Goal: Transaction & Acquisition: Purchase product/service

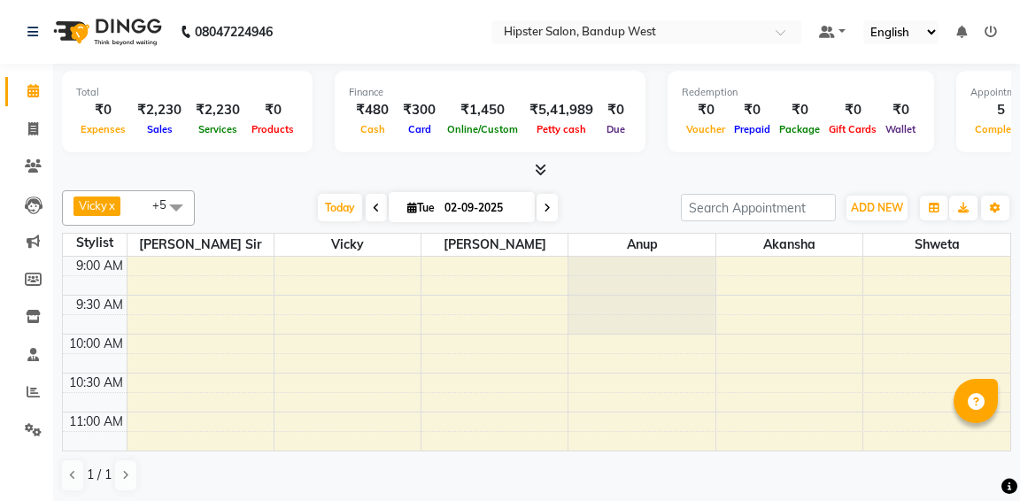
scroll to position [206, 0]
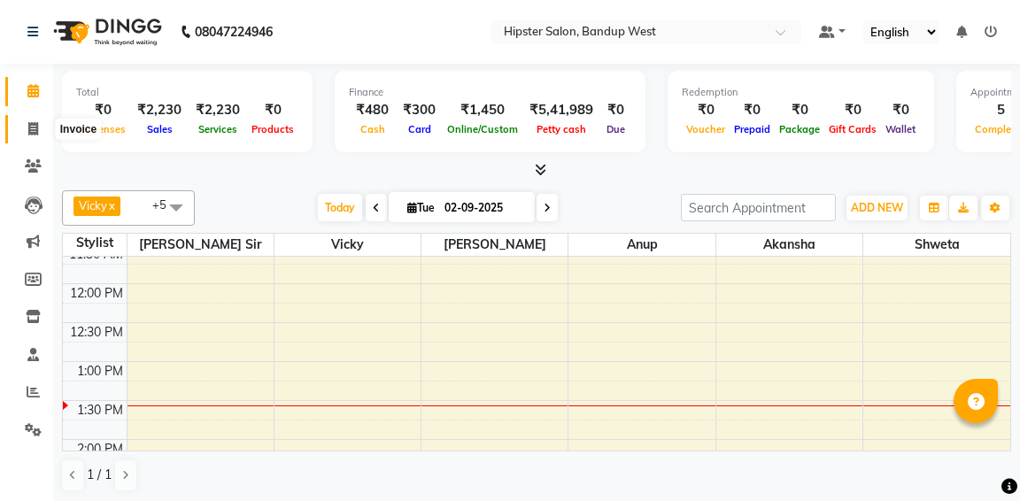
click at [35, 126] on icon at bounding box center [33, 128] width 10 height 13
select select "service"
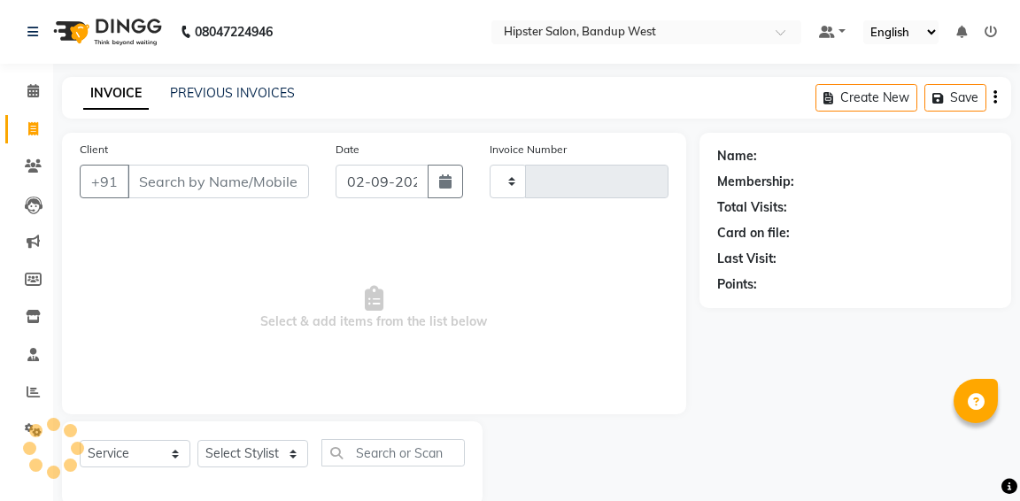
type input "1145"
select select "6746"
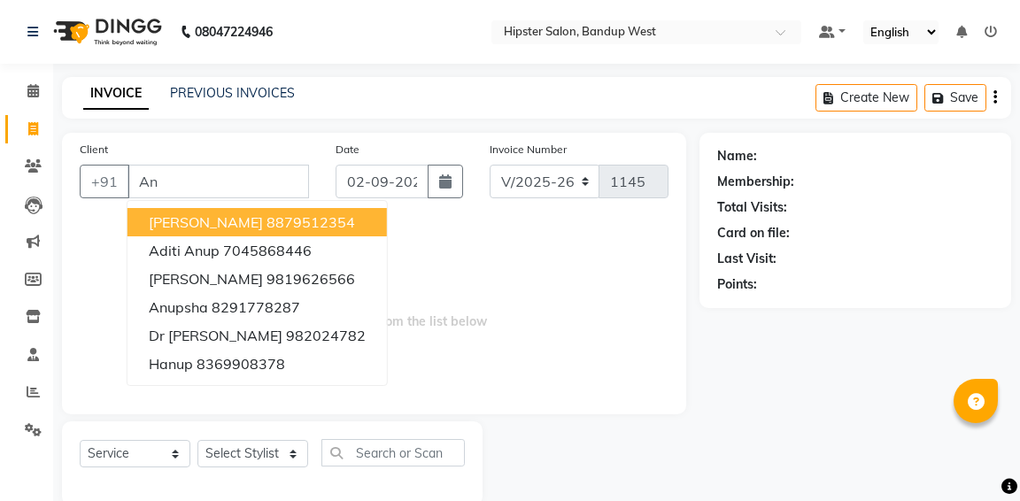
type input "A"
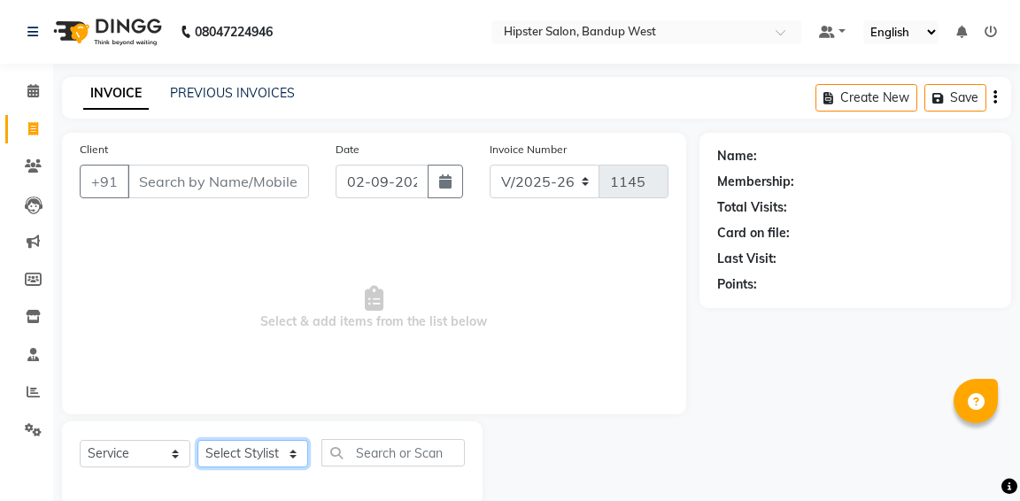
click at [224, 456] on select "Select Stylist [PERSON_NAME] anup [PERSON_NAME] [PERSON_NAME] [PERSON_NAME] luc…" at bounding box center [252, 453] width 111 height 27
select select "58202"
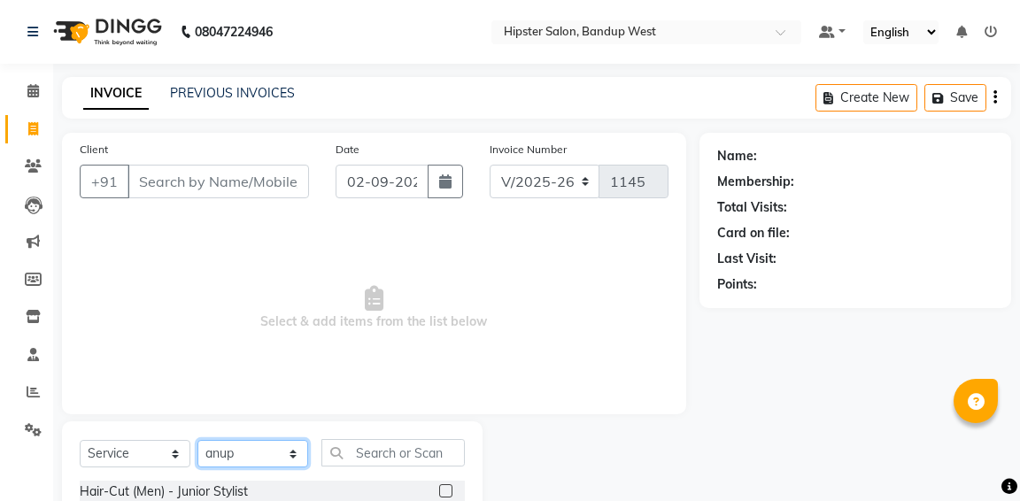
click at [213, 457] on select "Select Stylist [PERSON_NAME] anup [PERSON_NAME] [PERSON_NAME] [PERSON_NAME] luc…" at bounding box center [252, 453] width 111 height 27
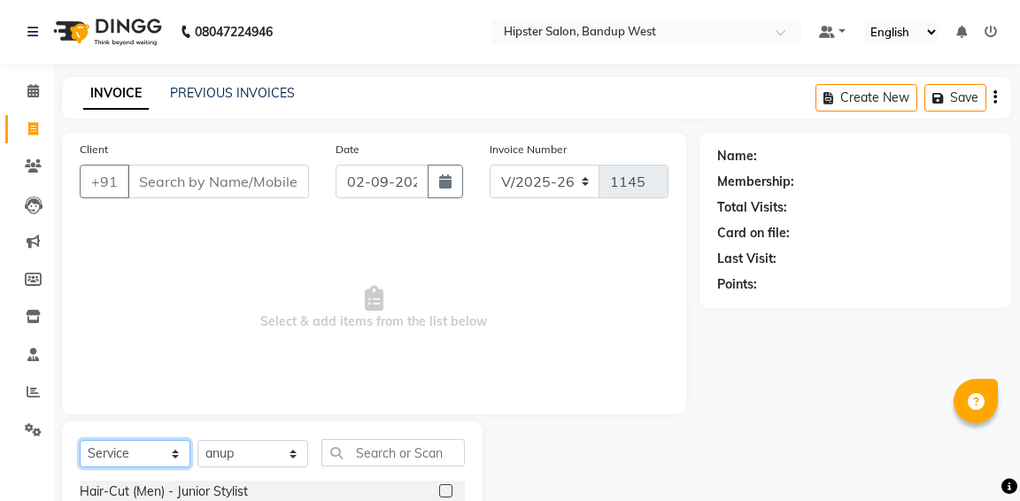
click at [135, 451] on select "Select Service Product Membership Package Voucher Prepaid Gift Card" at bounding box center [135, 453] width 111 height 27
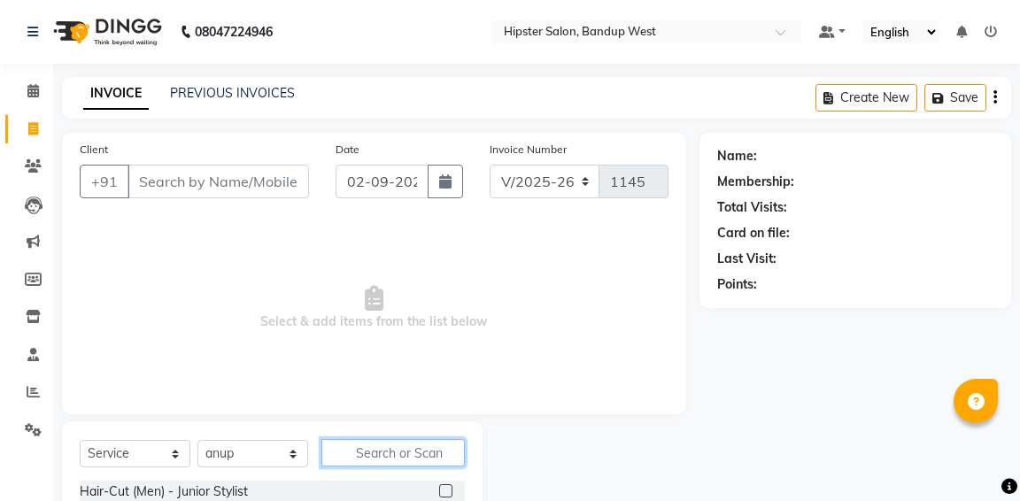
click at [365, 461] on input "text" at bounding box center [392, 452] width 143 height 27
type input "c"
type input "bar"
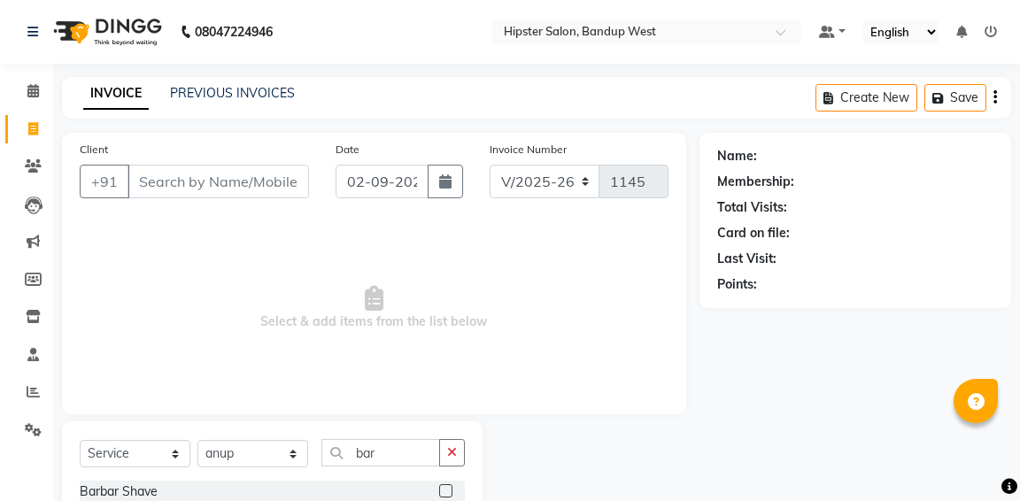
click at [660, 472] on div at bounding box center [590, 488] width 217 height 135
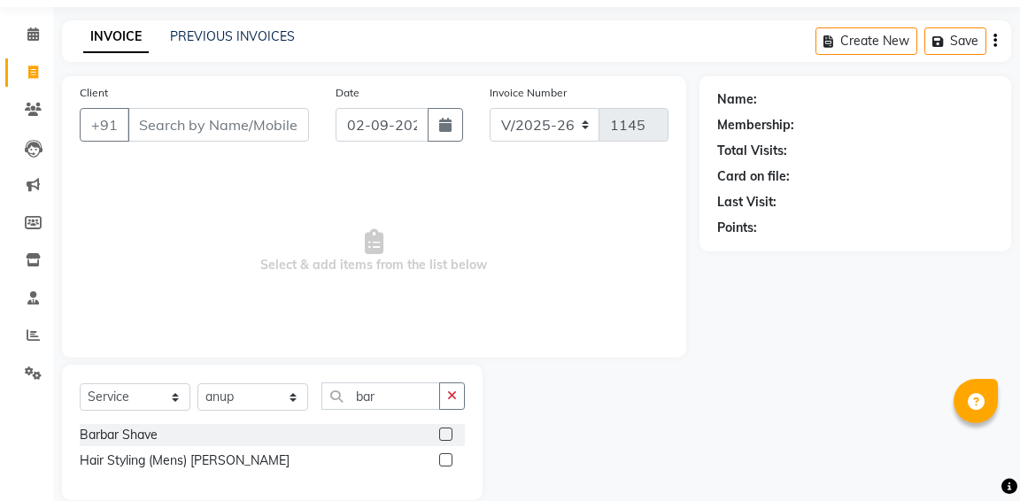
scroll to position [83, 0]
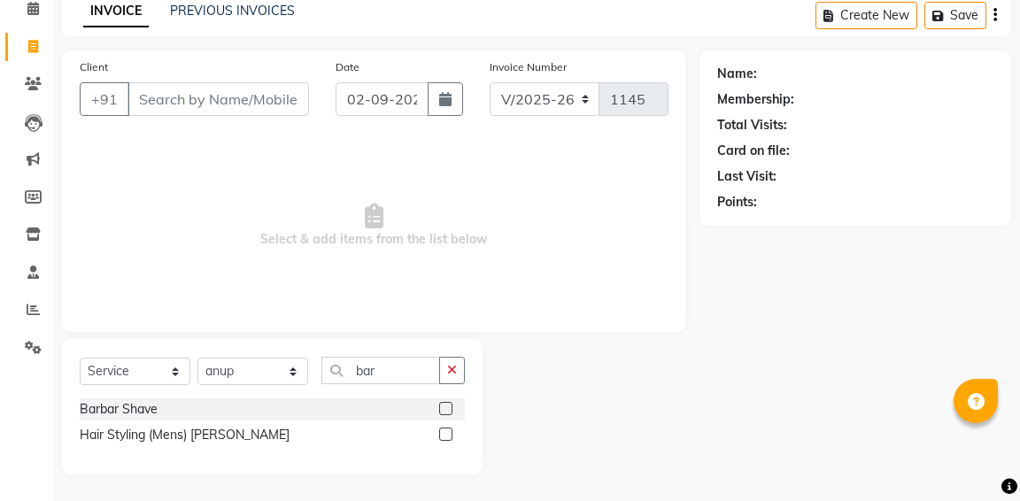
click at [446, 430] on label at bounding box center [445, 434] width 13 height 13
click at [446, 430] on input "checkbox" at bounding box center [445, 435] width 12 height 12
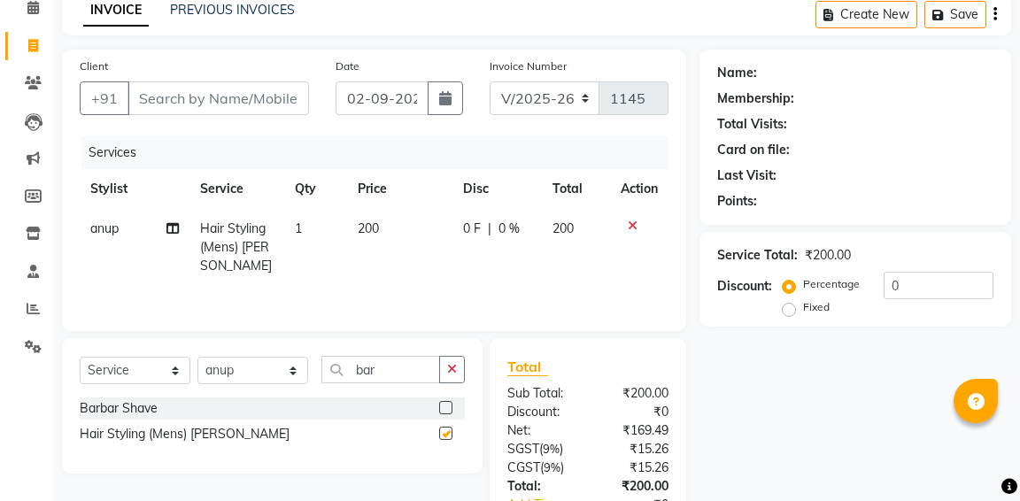
checkbox input "false"
click at [453, 366] on icon "button" at bounding box center [452, 369] width 10 height 12
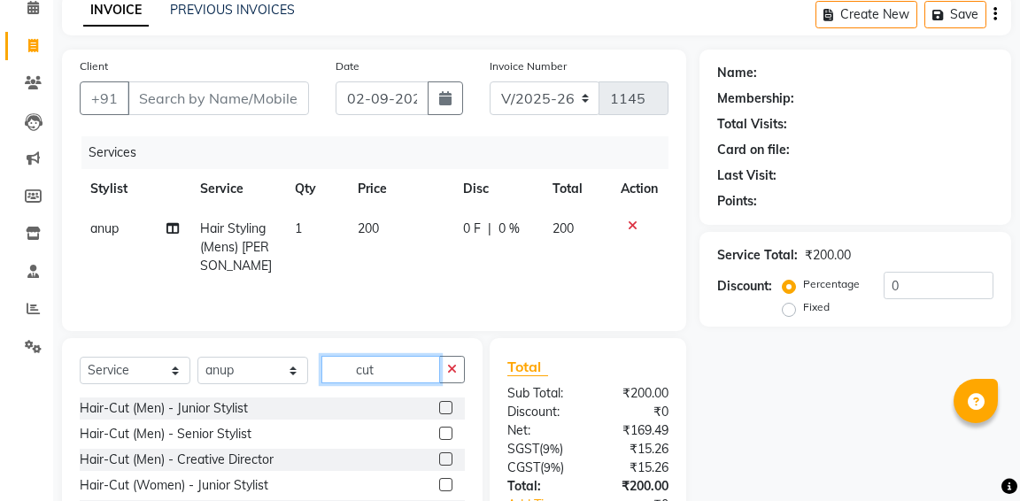
type input "cut"
click at [446, 408] on label at bounding box center [445, 407] width 13 height 13
click at [446, 408] on input "checkbox" at bounding box center [445, 409] width 12 height 12
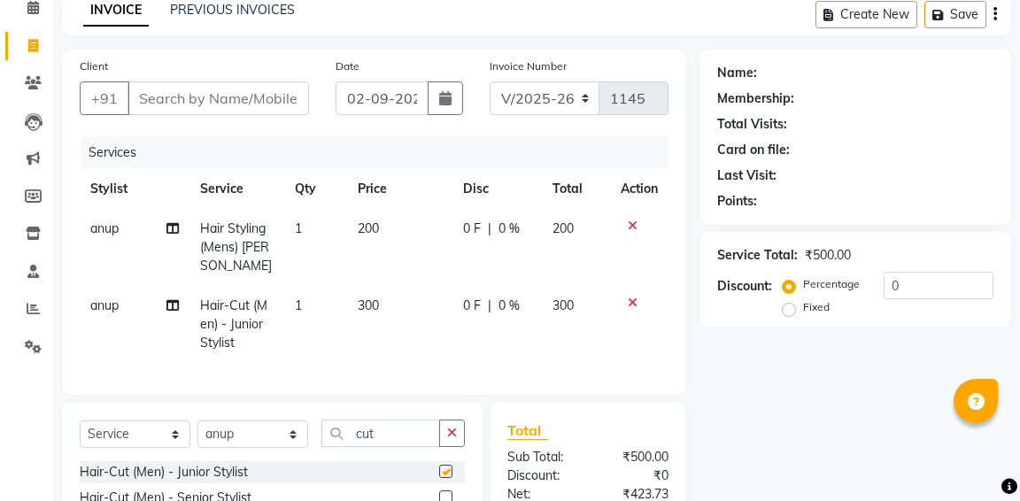
checkbox input "false"
click at [632, 223] on icon at bounding box center [633, 226] width 10 height 12
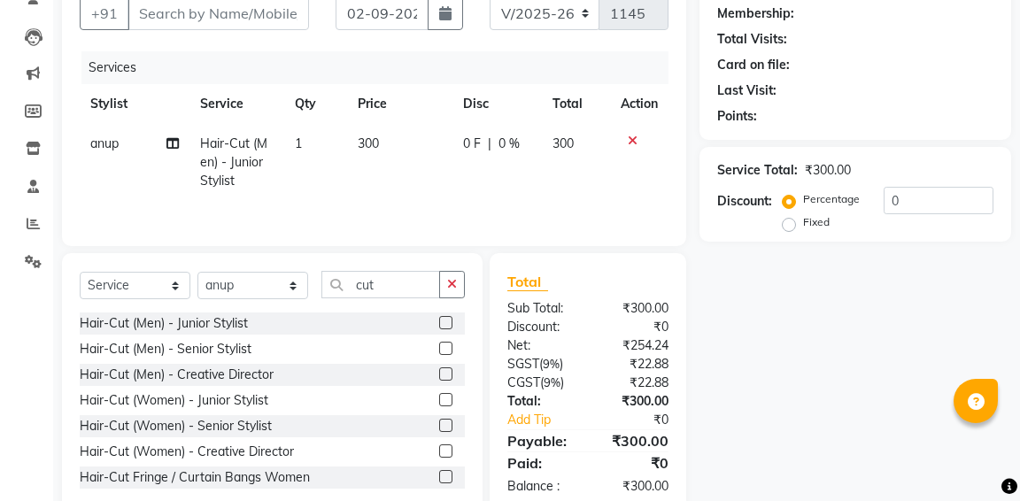
scroll to position [140, 0]
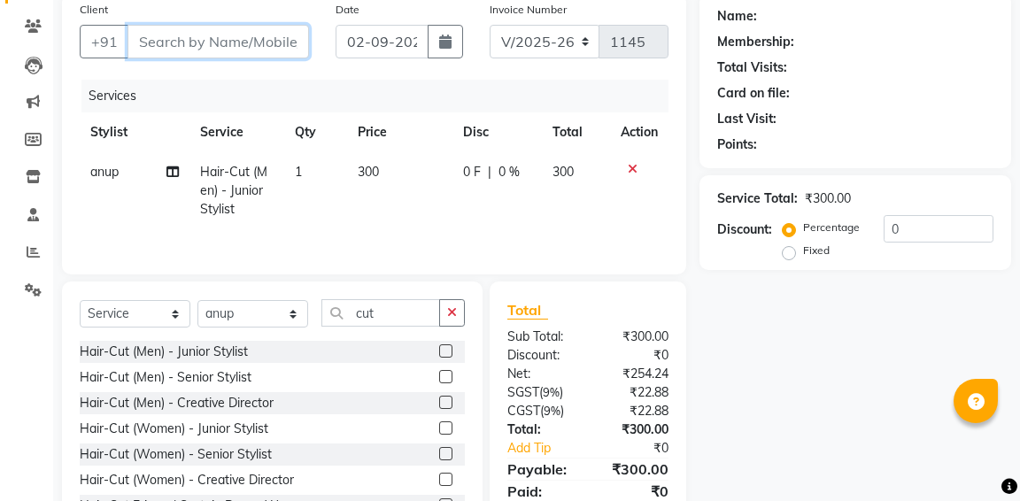
click at [173, 43] on input "Client" at bounding box center [217, 42] width 181 height 34
click at [154, 35] on input "Client" at bounding box center [217, 42] width 181 height 34
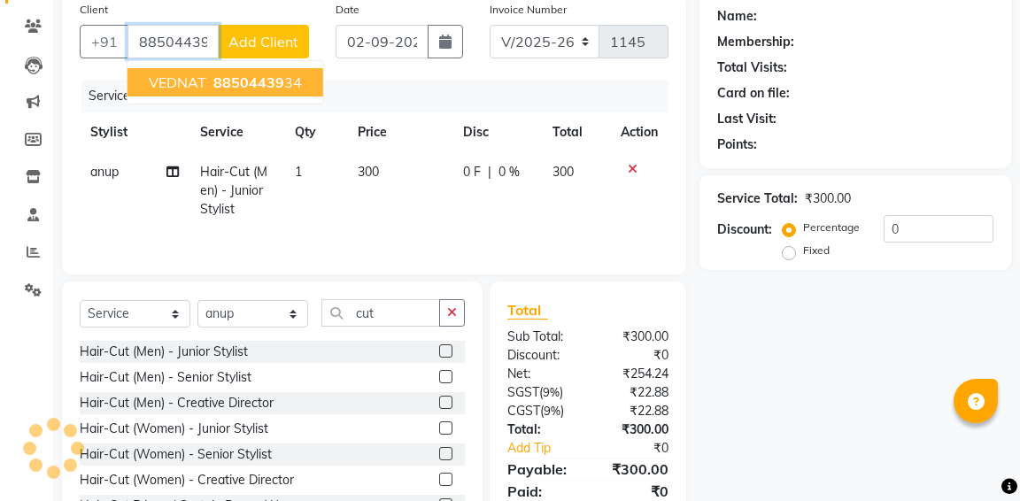
type input "8850443934"
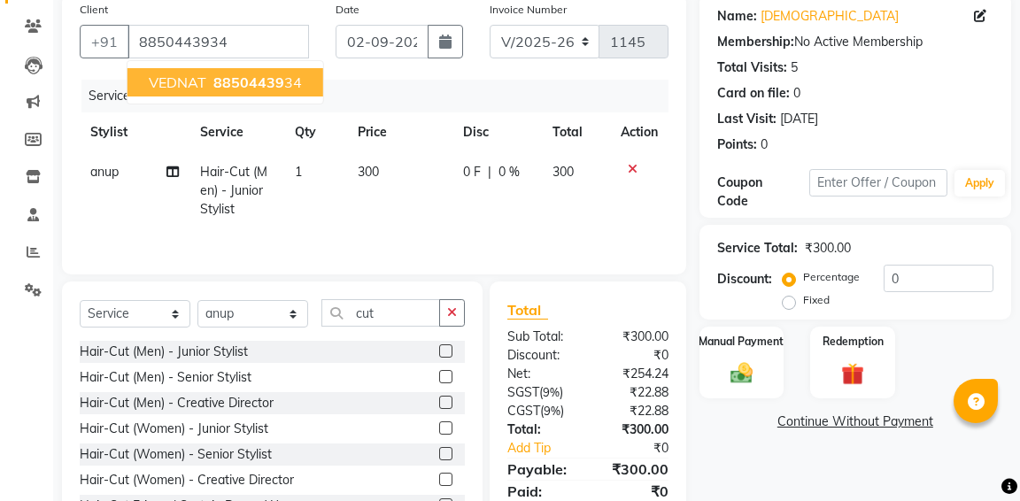
click at [189, 81] on span "VEDNAT" at bounding box center [178, 82] width 58 height 18
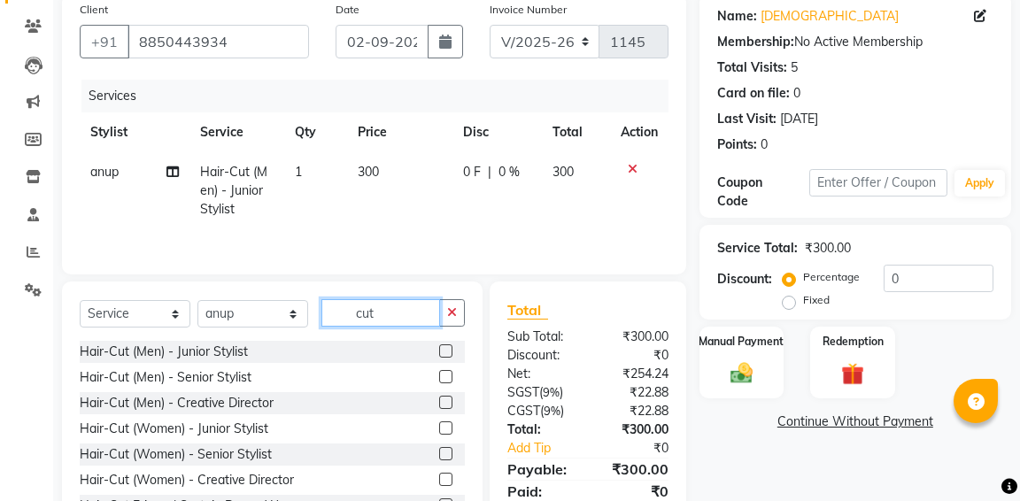
click at [380, 312] on input "cut" at bounding box center [380, 312] width 119 height 27
type input "c"
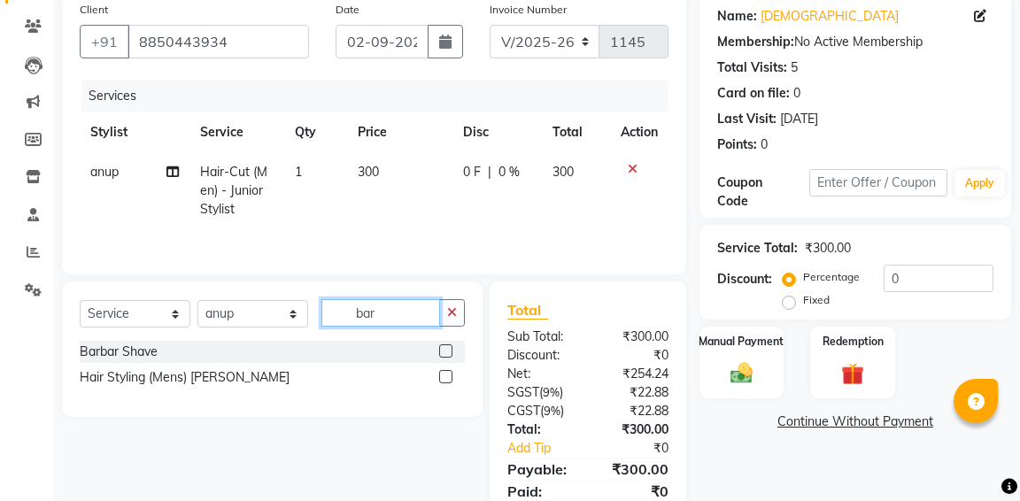
type input "bar"
click at [448, 351] on label at bounding box center [445, 350] width 13 height 13
click at [448, 351] on input "checkbox" at bounding box center [445, 352] width 12 height 12
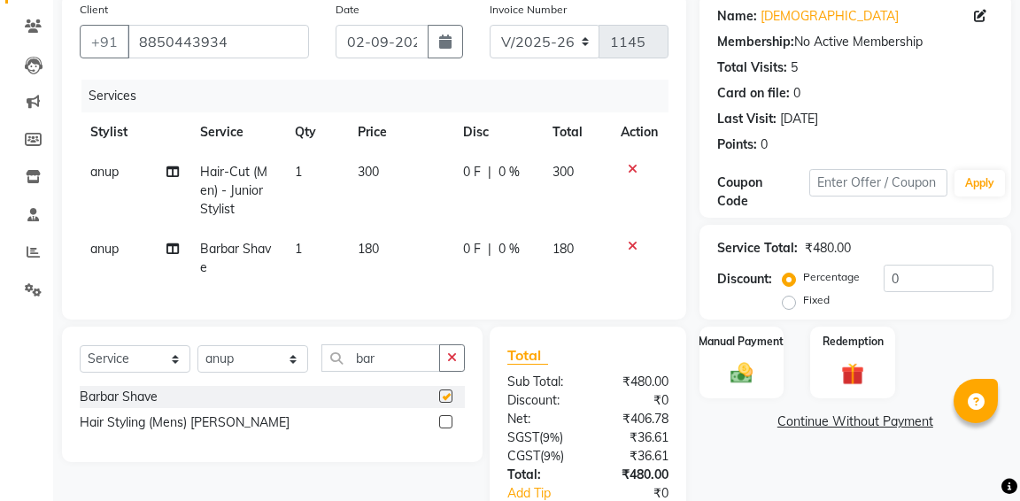
checkbox input "false"
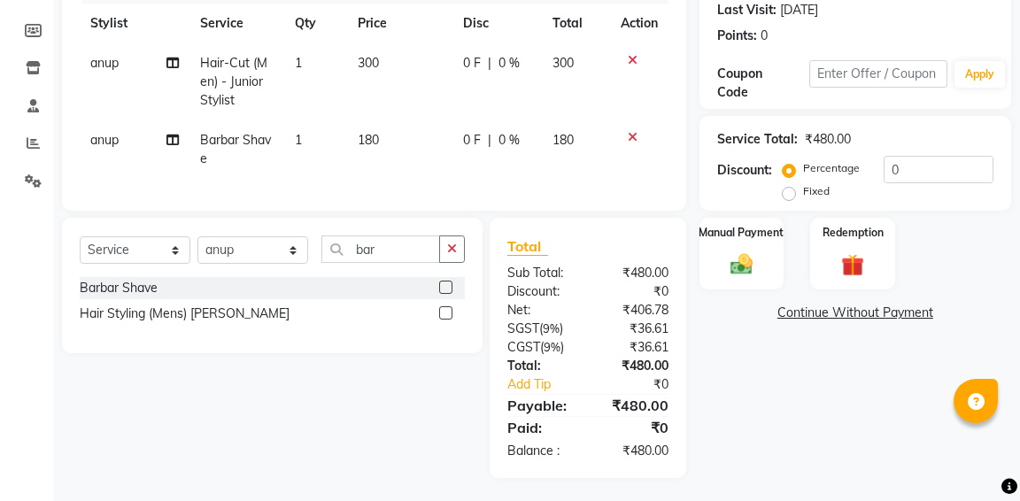
scroll to position [253, 0]
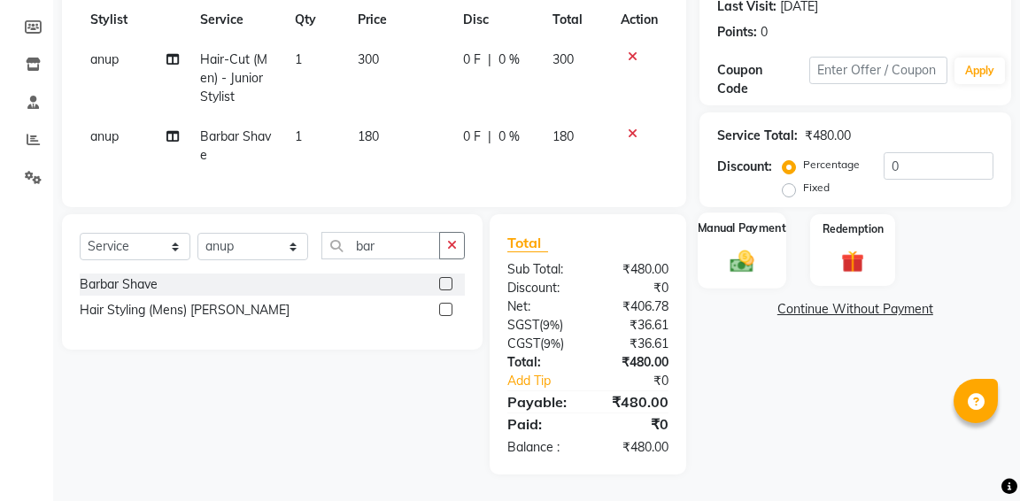
click at [747, 248] on img at bounding box center [741, 260] width 38 height 27
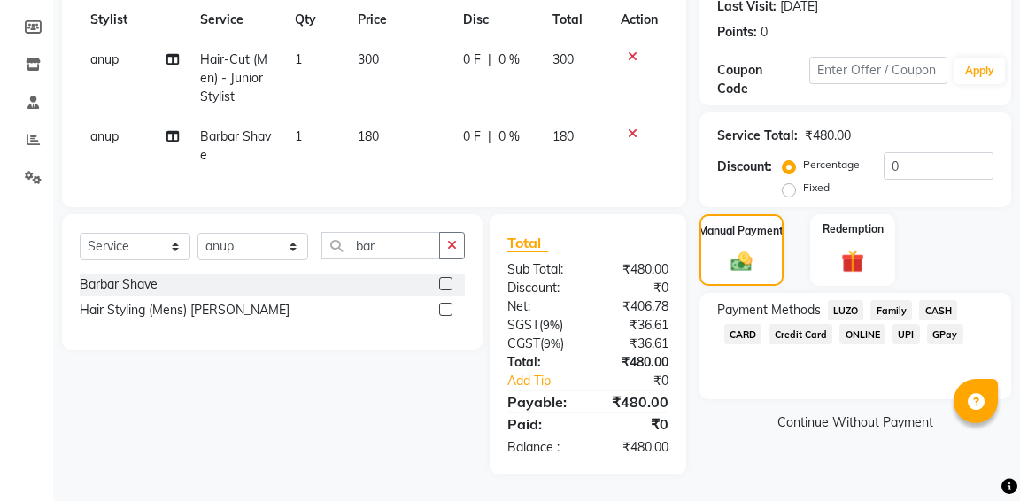
click at [946, 338] on span "GPay" at bounding box center [945, 334] width 36 height 20
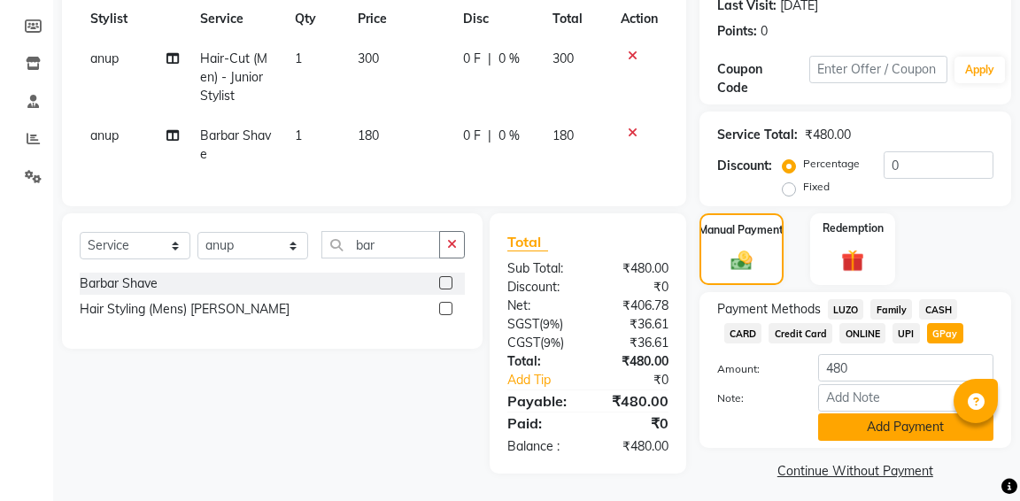
click at [895, 430] on button "Add Payment" at bounding box center [905, 426] width 175 height 27
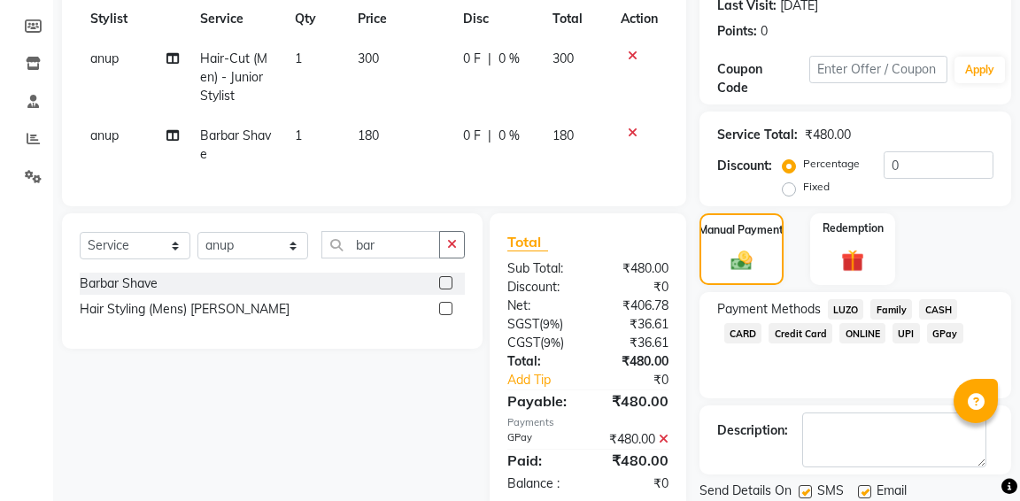
scroll to position [312, 0]
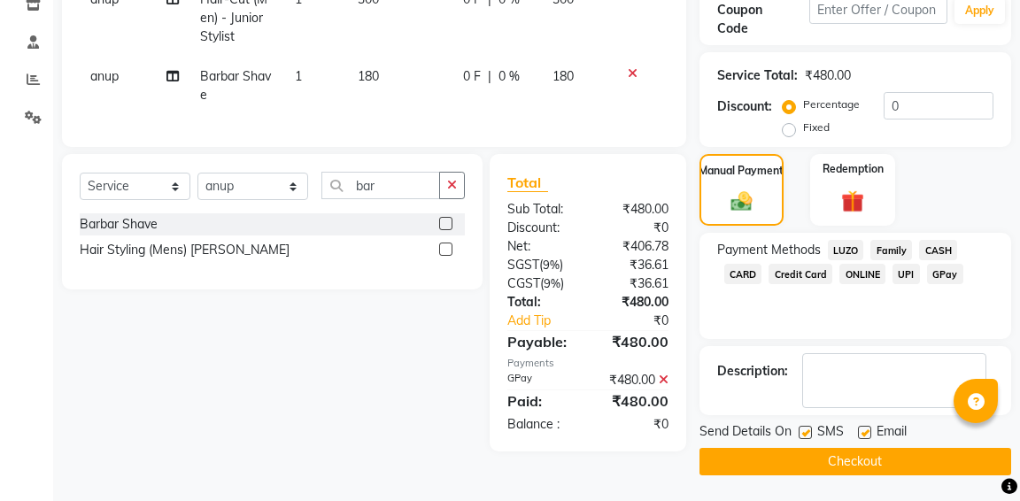
click at [868, 463] on button "Checkout" at bounding box center [855, 461] width 312 height 27
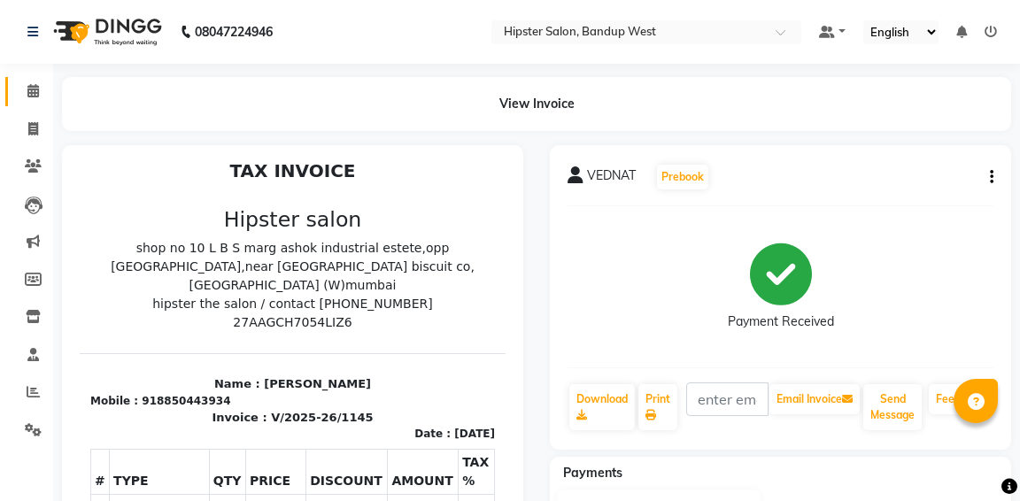
click at [32, 87] on icon at bounding box center [33, 90] width 12 height 13
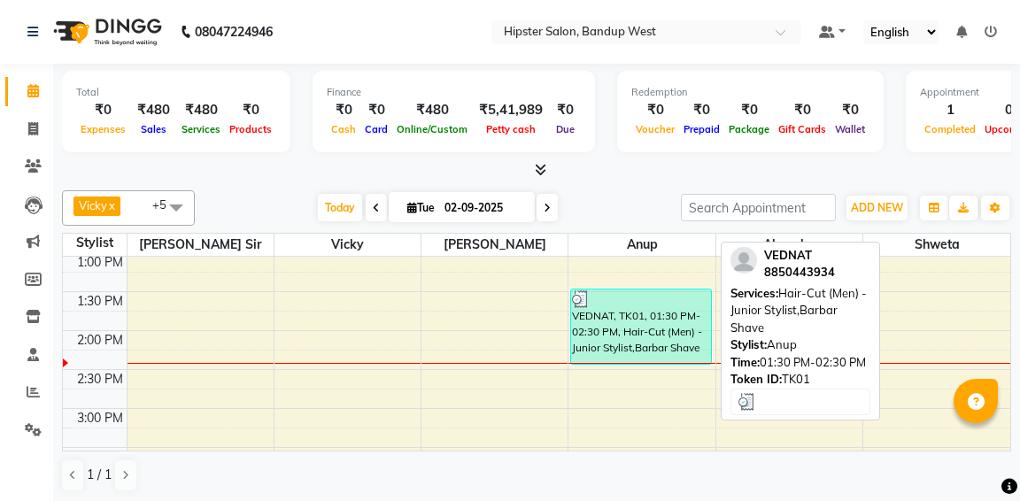
scroll to position [318, 0]
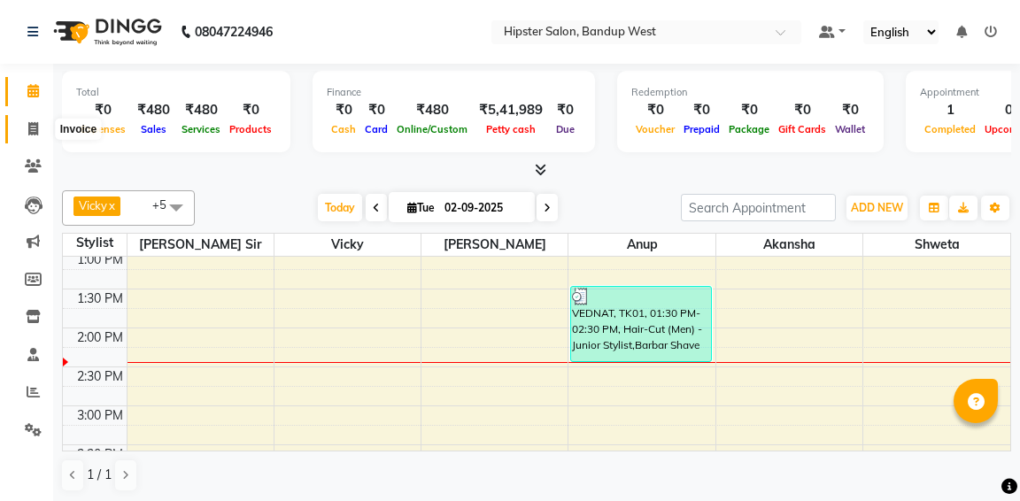
click at [31, 127] on icon at bounding box center [33, 128] width 10 height 13
select select "service"
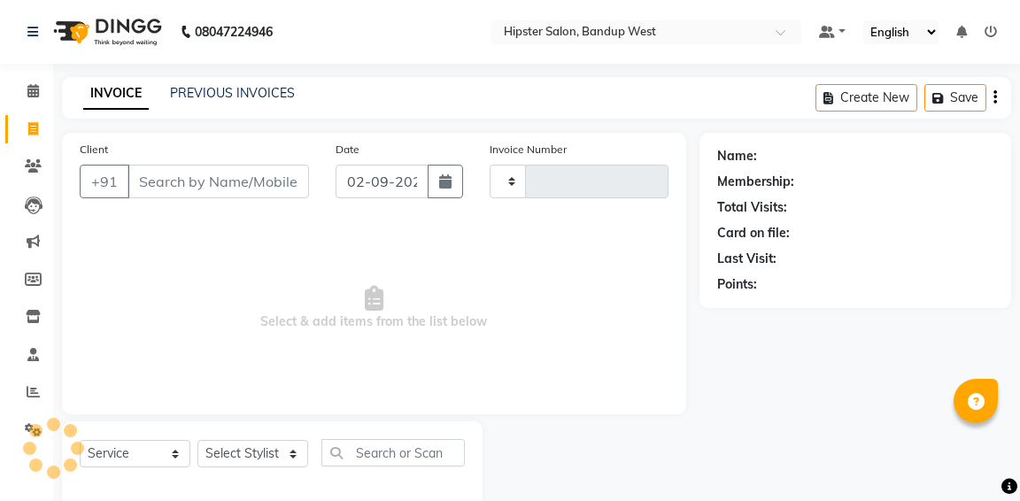
type input "1146"
select select "6746"
click at [216, 89] on link "PREVIOUS INVOICES" at bounding box center [232, 93] width 125 height 16
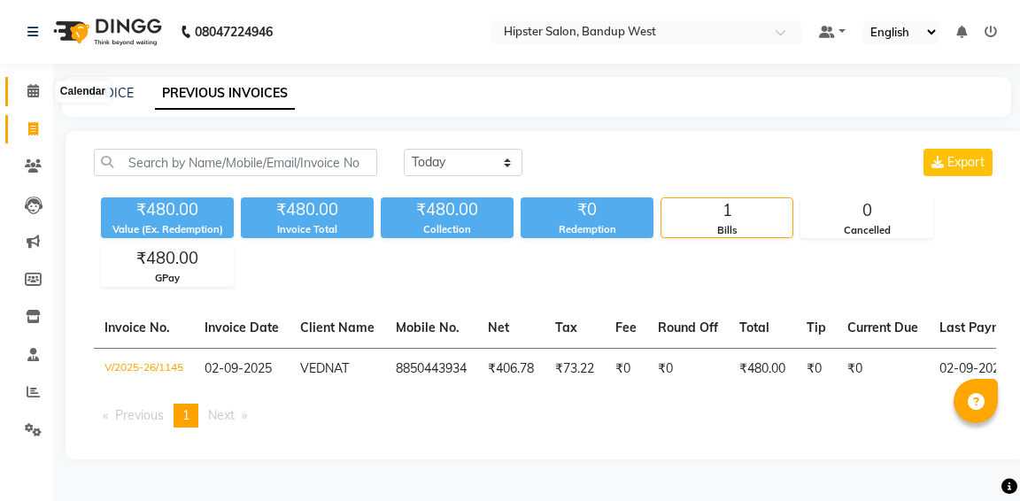
click at [31, 93] on icon at bounding box center [33, 90] width 12 height 13
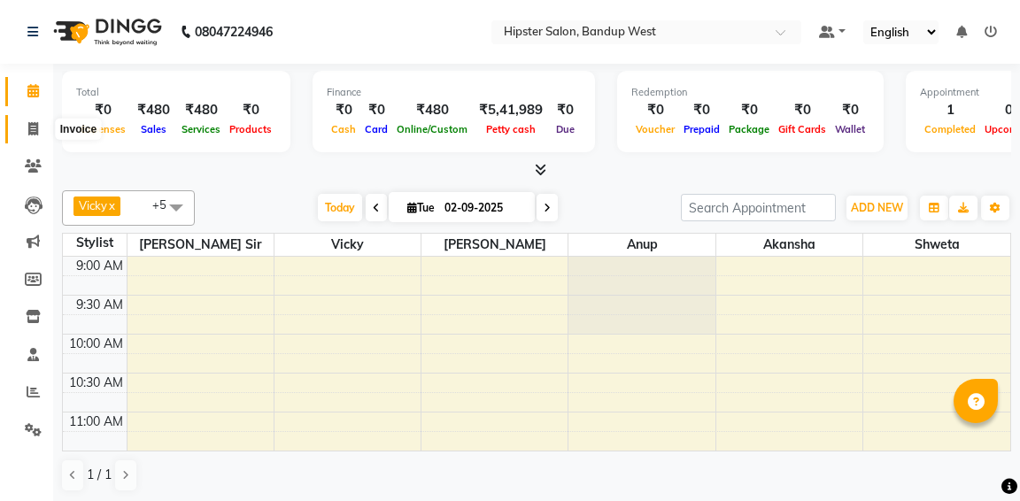
click at [29, 134] on icon at bounding box center [33, 128] width 10 height 13
select select "service"
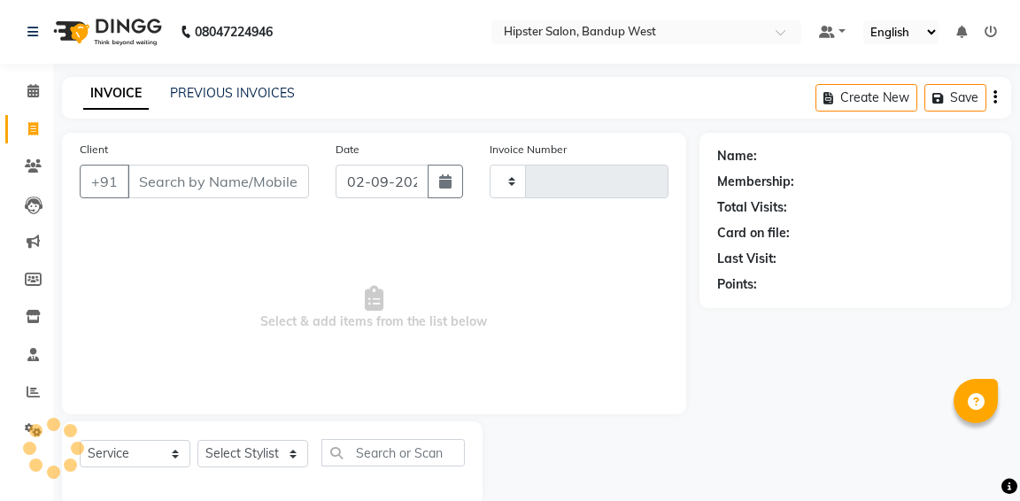
type input "1146"
select select "6746"
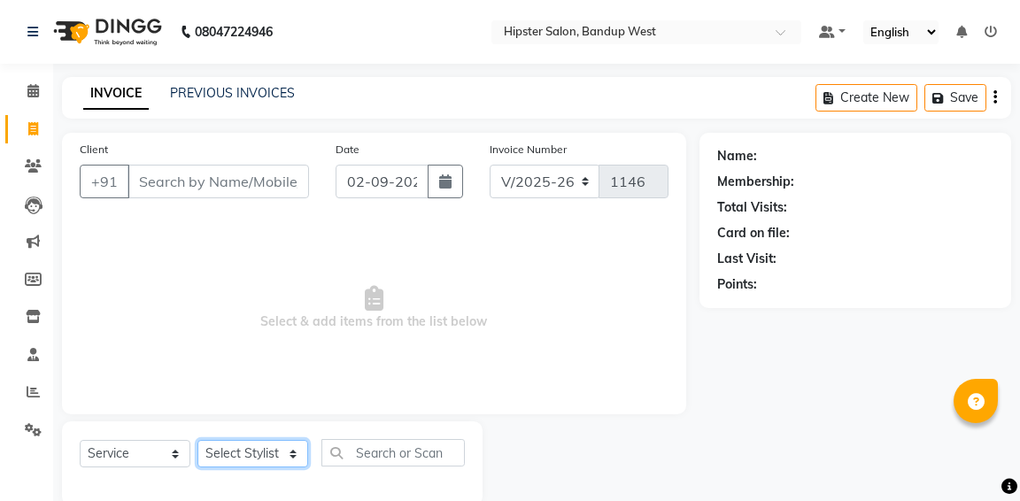
click at [243, 458] on select "Select Stylist [PERSON_NAME] anup [PERSON_NAME] [PERSON_NAME] [PERSON_NAME] luc…" at bounding box center [252, 453] width 111 height 27
select select "52857"
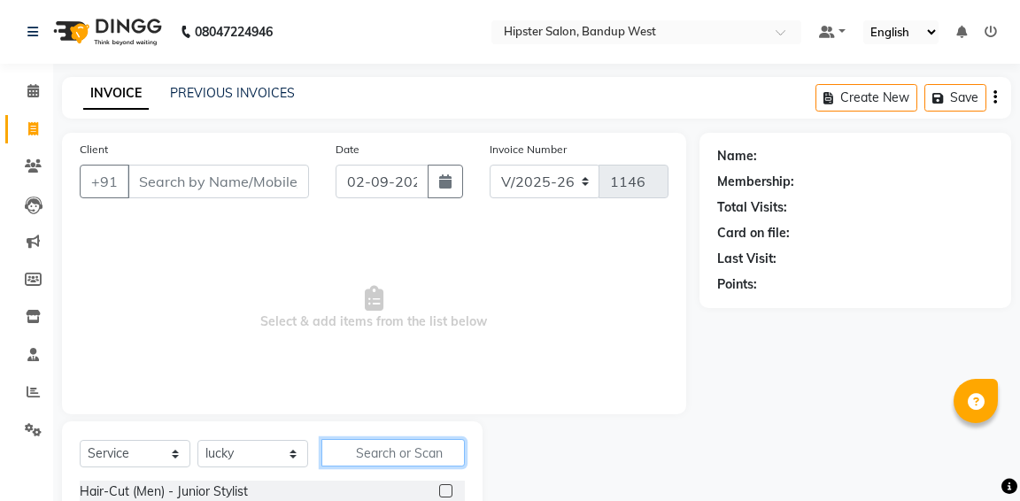
click at [385, 453] on input "text" at bounding box center [392, 452] width 143 height 27
click at [385, 453] on input "air" at bounding box center [380, 452] width 119 height 27
type input "a"
type input "hair"
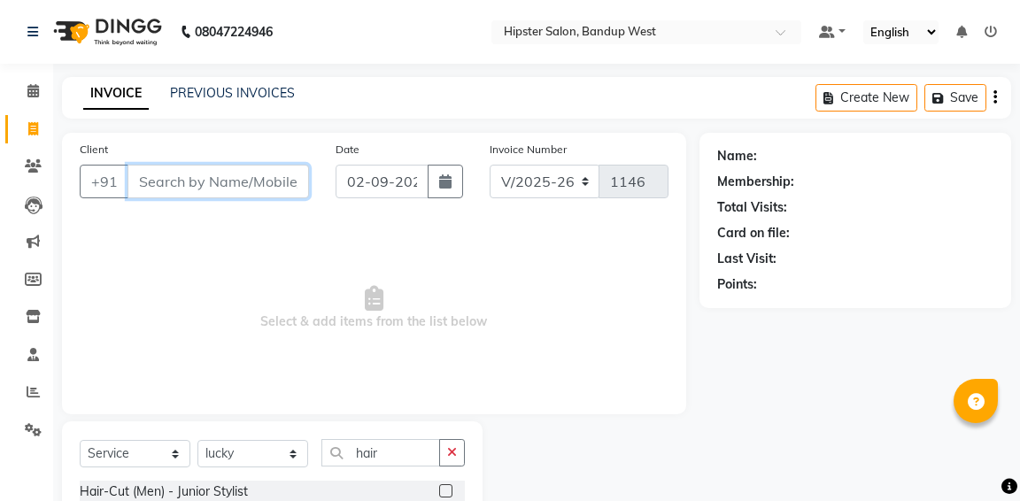
click at [257, 169] on input "Client" at bounding box center [217, 182] width 181 height 34
type input "7303716994"
click at [265, 179] on span "Add Client" at bounding box center [263, 182] width 70 height 18
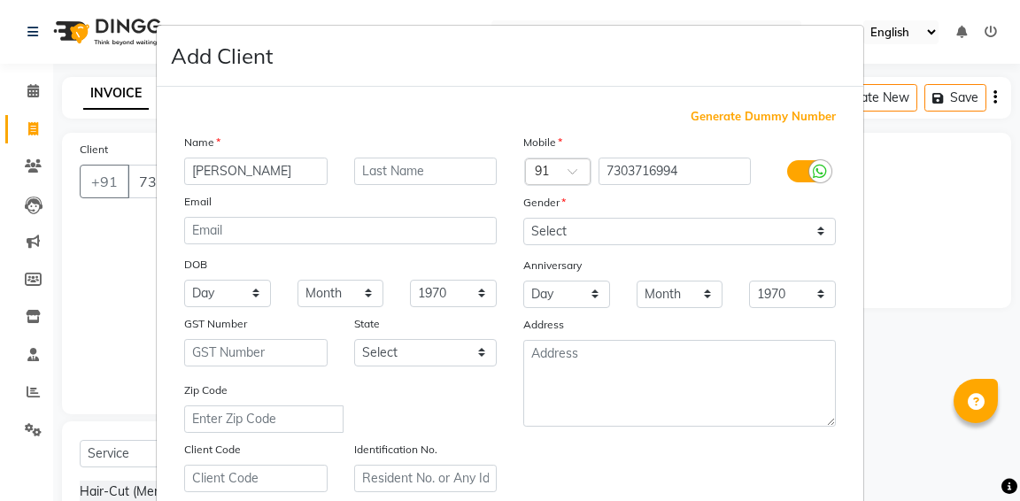
type input "[PERSON_NAME]"
click at [389, 179] on input "text" at bounding box center [425, 171] width 143 height 27
type input "Theallam"
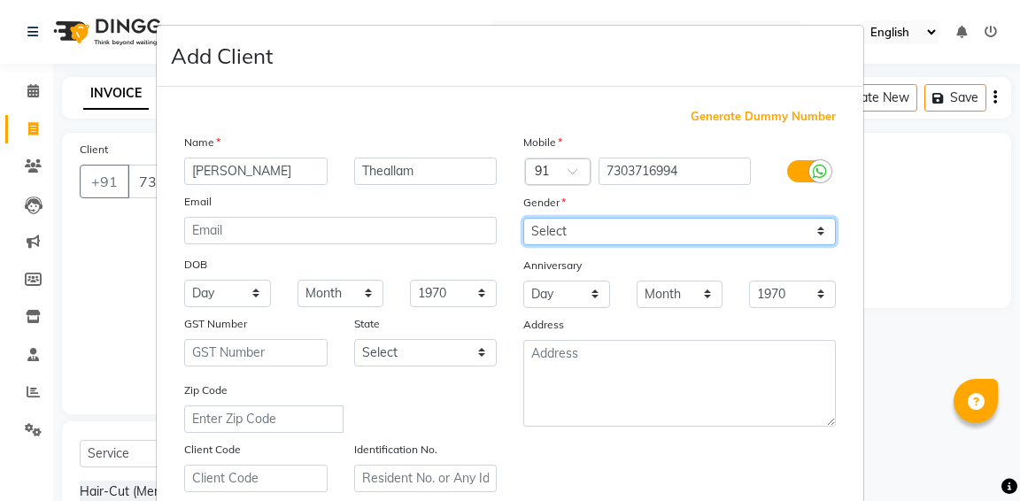
click at [554, 232] on select "Select [DEMOGRAPHIC_DATA] [DEMOGRAPHIC_DATA] Other Prefer Not To Say" at bounding box center [679, 231] width 312 height 27
select select "[DEMOGRAPHIC_DATA]"
click at [903, 466] on ngb-modal-window "Add Client Generate Dummy Number Name [PERSON_NAME] Email DOB Day 01 02 03 04 0…" at bounding box center [510, 250] width 1020 height 501
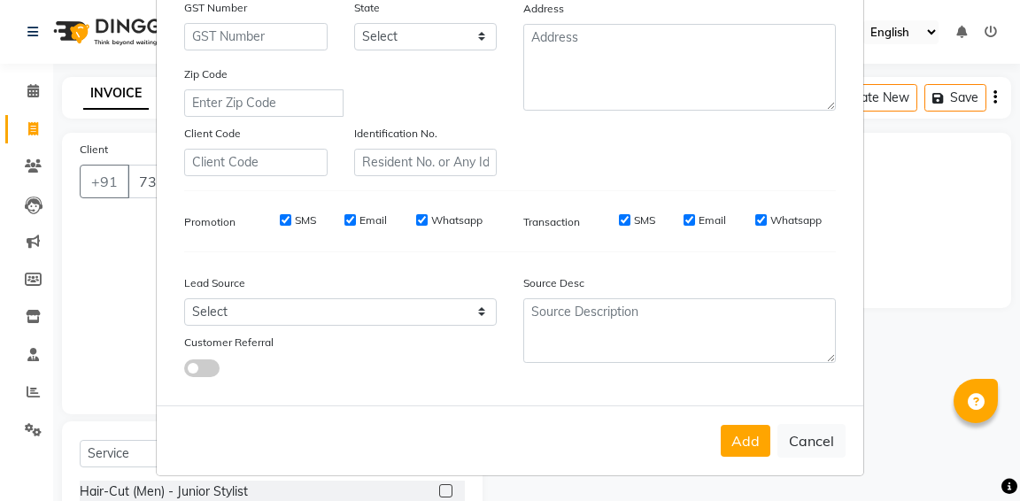
scroll to position [325, 0]
click at [745, 436] on button "Add" at bounding box center [746, 441] width 50 height 32
select select
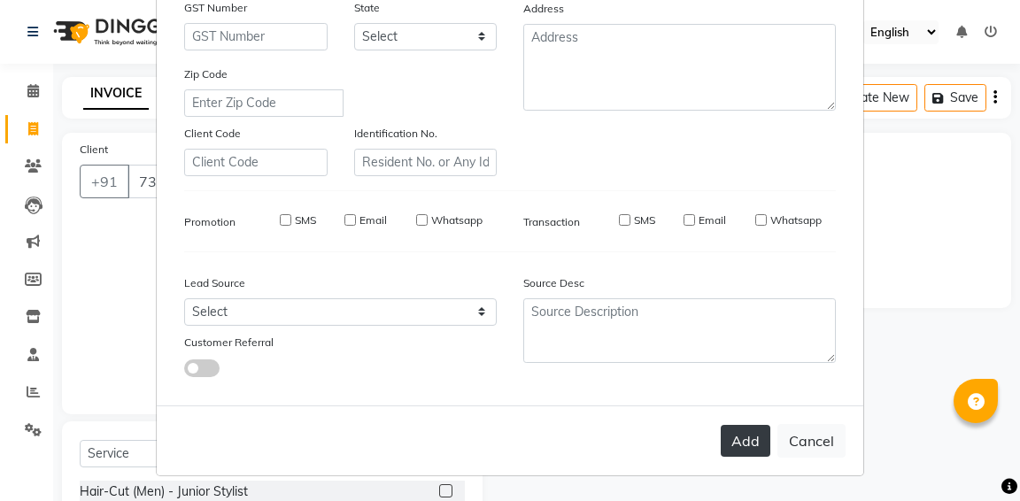
select select
checkbox input "false"
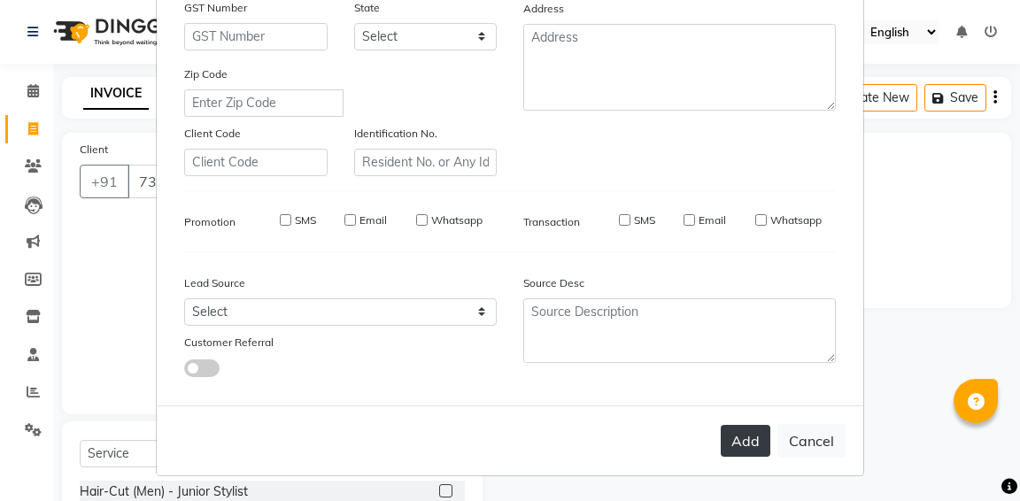
checkbox input "false"
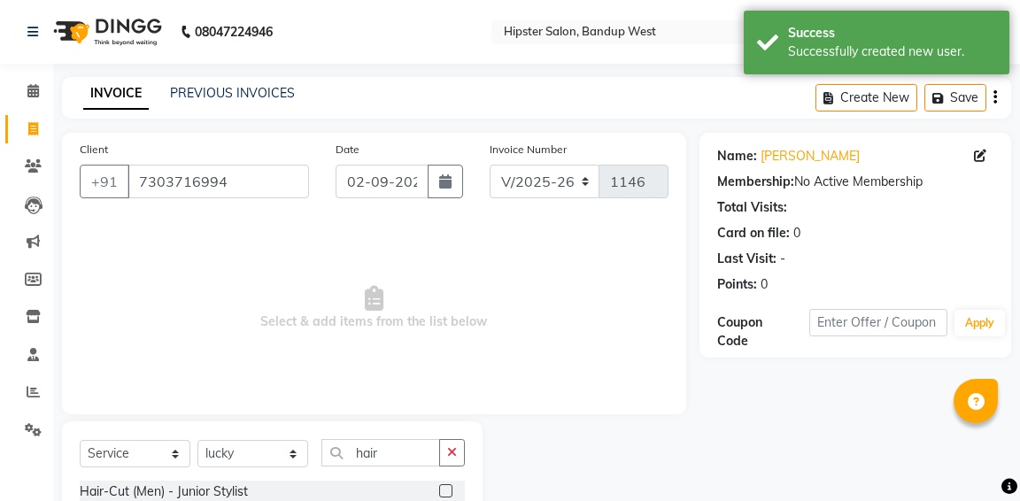
click at [748, 437] on div "Name: [PERSON_NAME] Membership: No Active Membership Total Visits: Card on file…" at bounding box center [861, 408] width 325 height 550
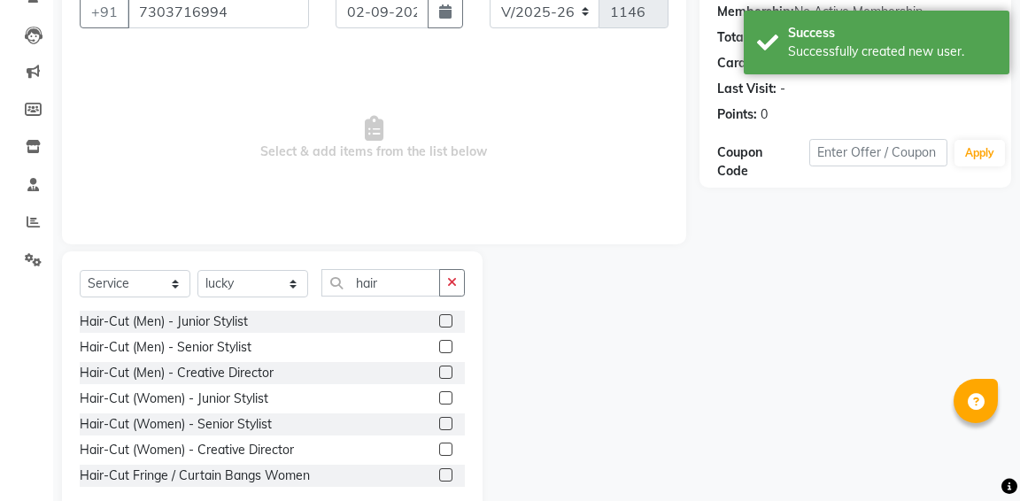
scroll to position [198, 0]
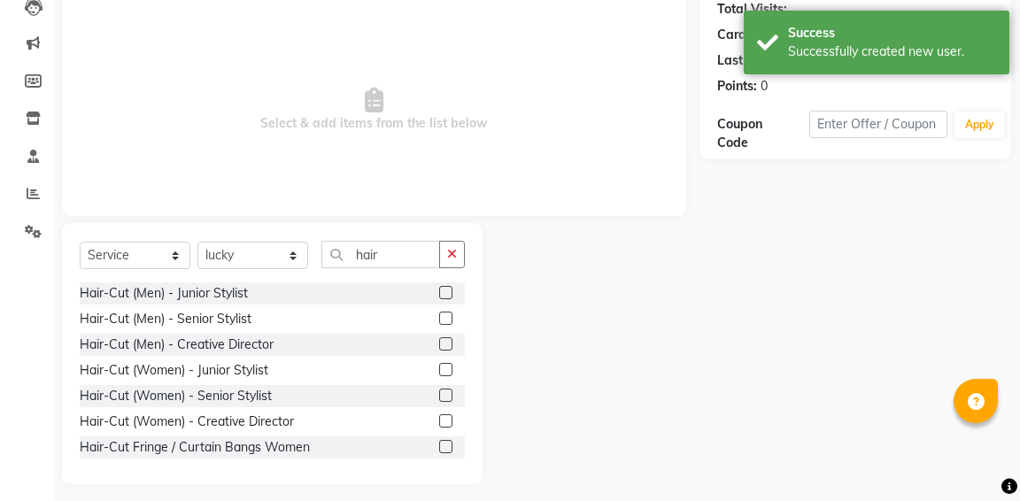
click at [441, 320] on label at bounding box center [445, 318] width 13 height 13
click at [441, 320] on input "checkbox" at bounding box center [445, 319] width 12 height 12
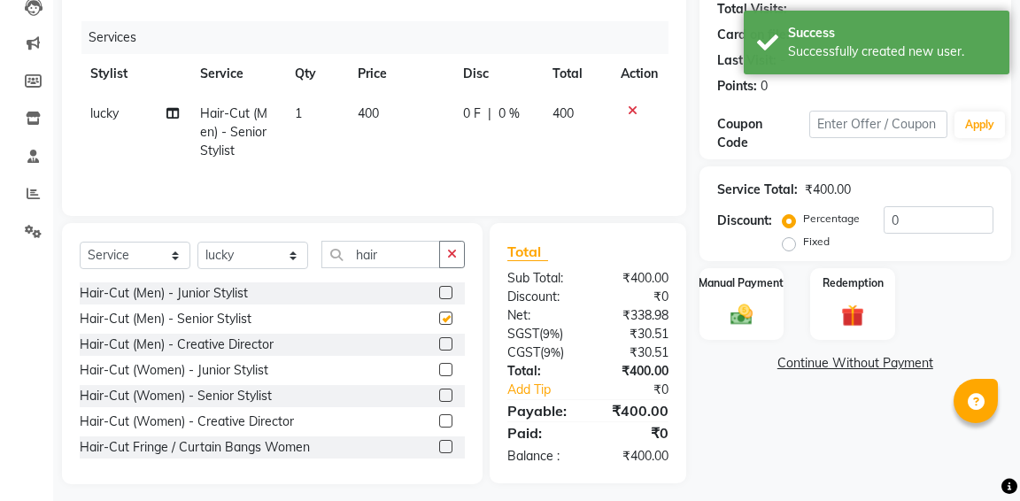
checkbox input "false"
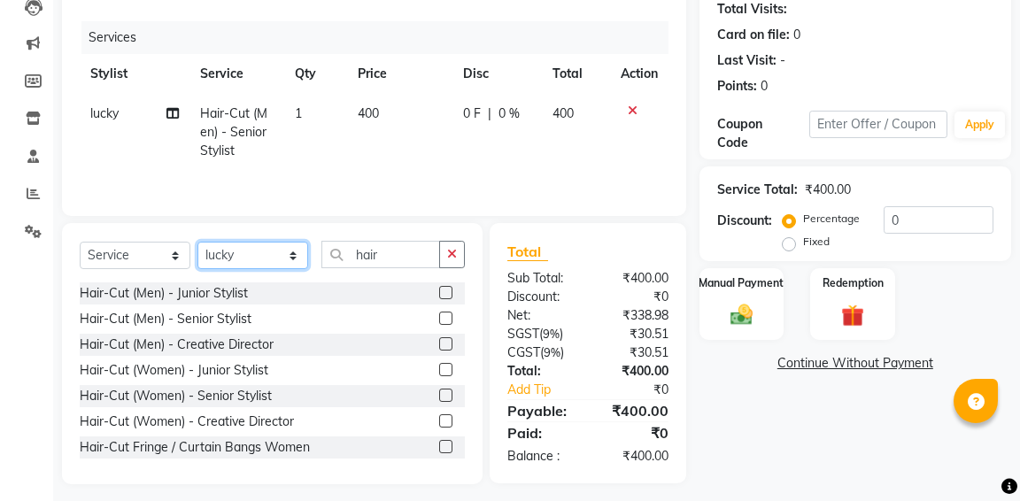
click at [284, 259] on select "Select Stylist [PERSON_NAME] anup [PERSON_NAME] [PERSON_NAME] [PERSON_NAME] luc…" at bounding box center [252, 255] width 111 height 27
select select "53140"
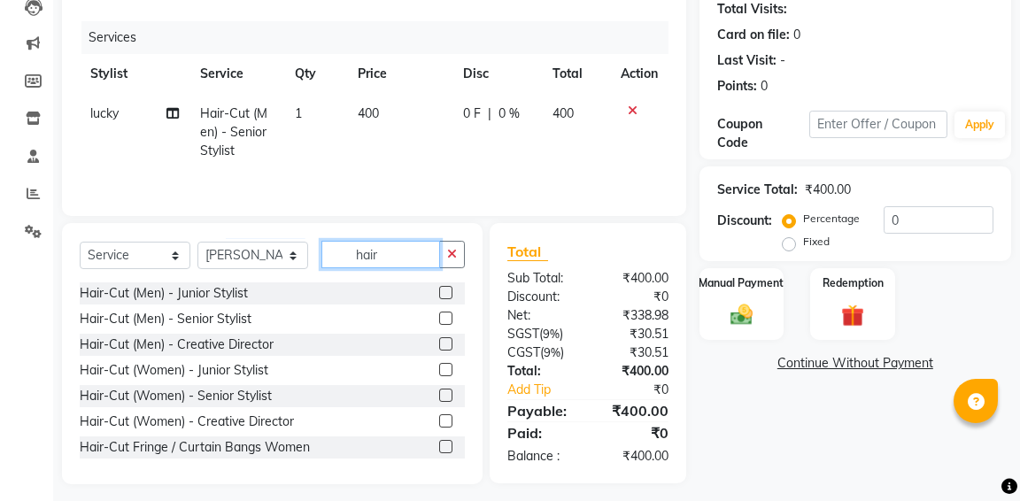
click at [402, 264] on input "hair" at bounding box center [380, 254] width 119 height 27
type input "h"
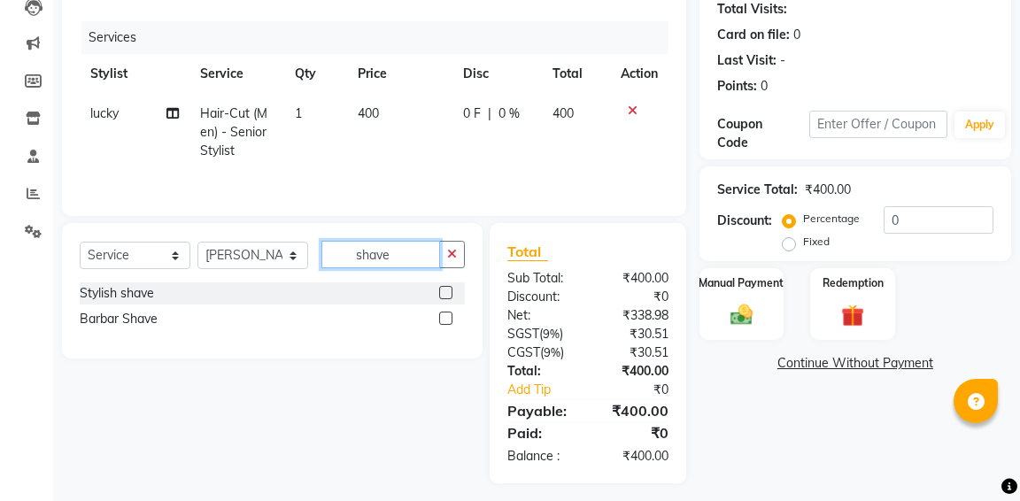
type input "shave"
click at [443, 320] on label at bounding box center [445, 318] width 13 height 13
click at [443, 320] on input "checkbox" at bounding box center [445, 319] width 12 height 12
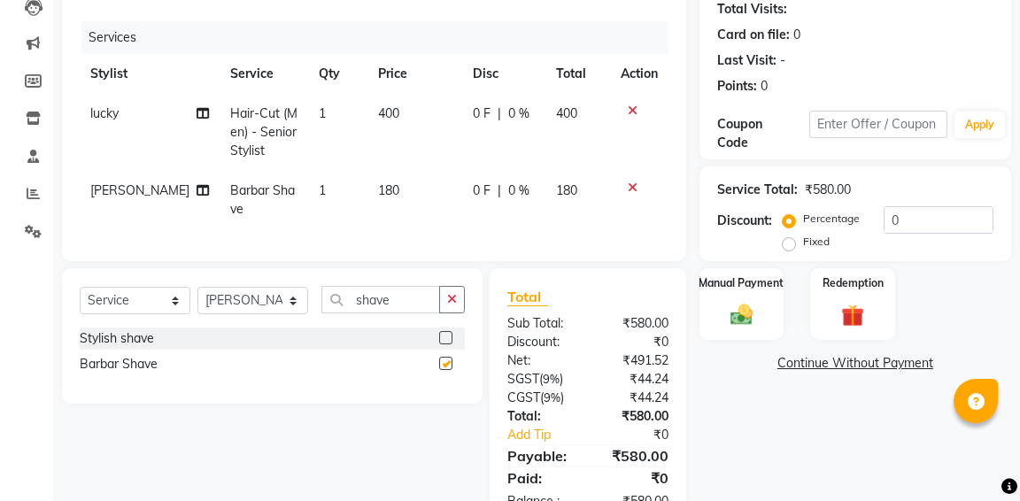
checkbox input "false"
click at [748, 298] on div "Manual Payment" at bounding box center [741, 303] width 88 height 75
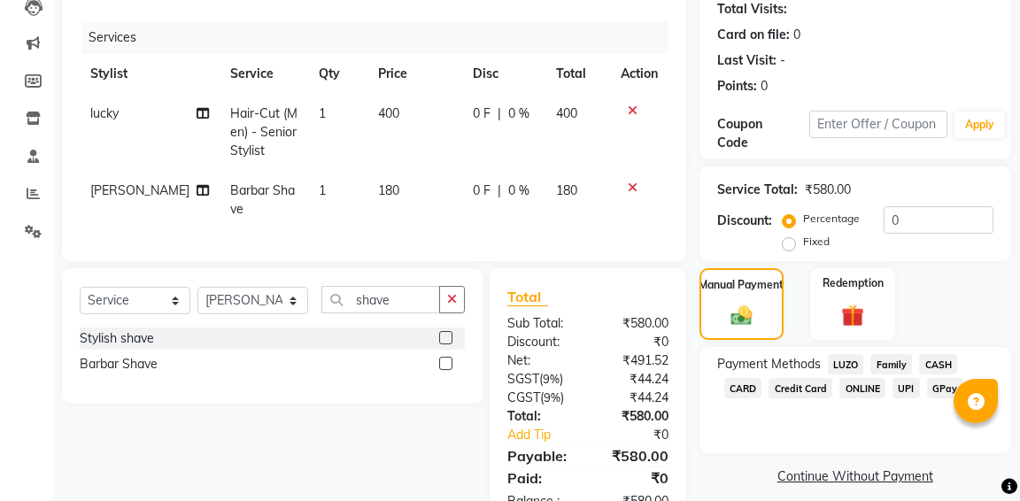
click at [941, 389] on span "GPay" at bounding box center [945, 388] width 36 height 20
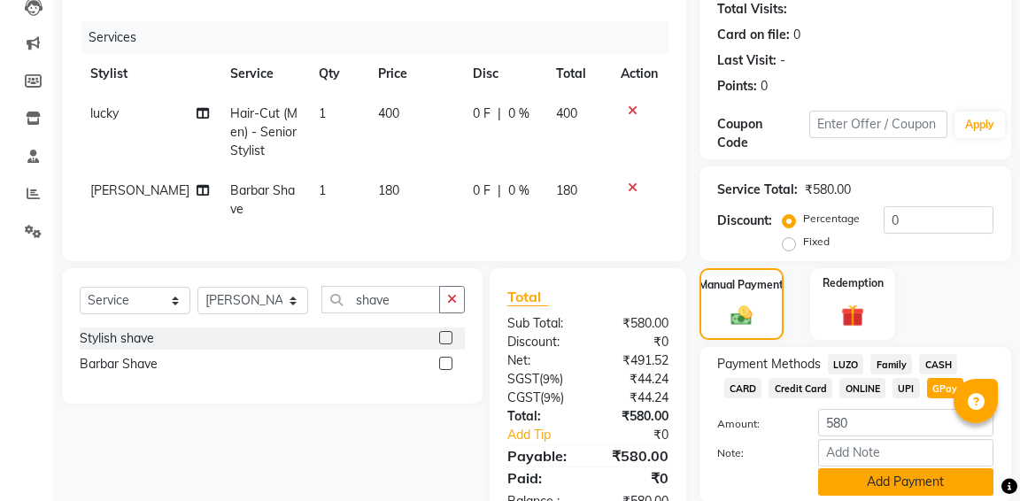
click at [946, 484] on button "Add Payment" at bounding box center [905, 481] width 175 height 27
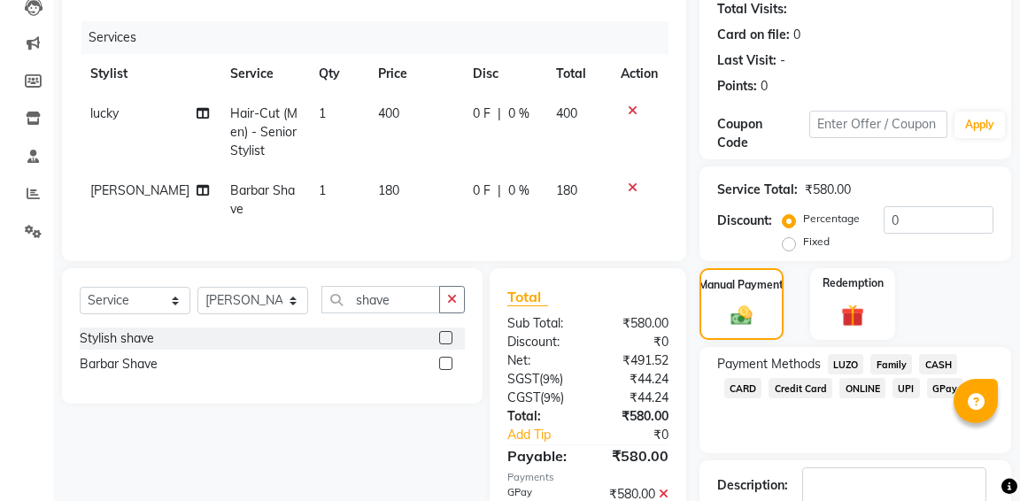
click at [1013, 459] on div "Name: [PERSON_NAME] Membership: No Active Membership Total Visits: Card on file…" at bounding box center [861, 261] width 325 height 655
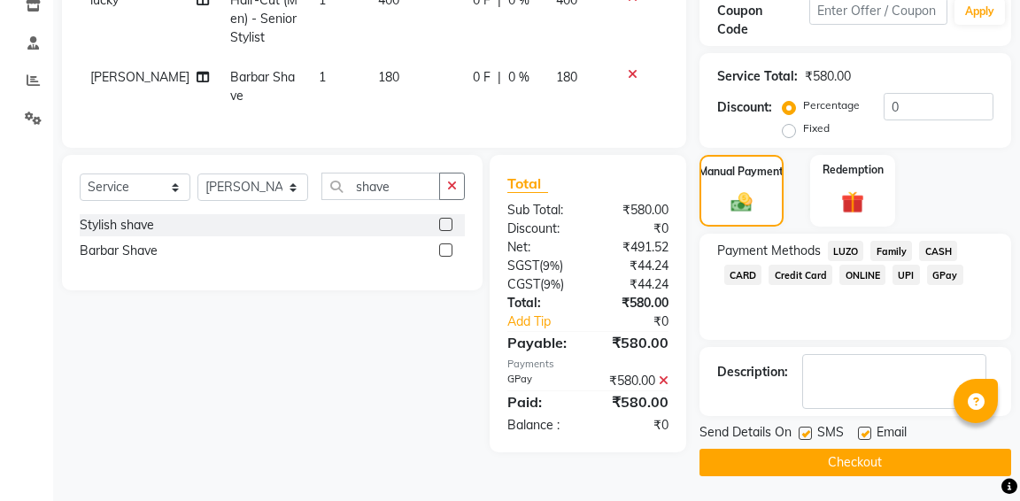
scroll to position [312, 0]
click at [855, 459] on button "Checkout" at bounding box center [855, 461] width 312 height 27
